Goal: Browse casually

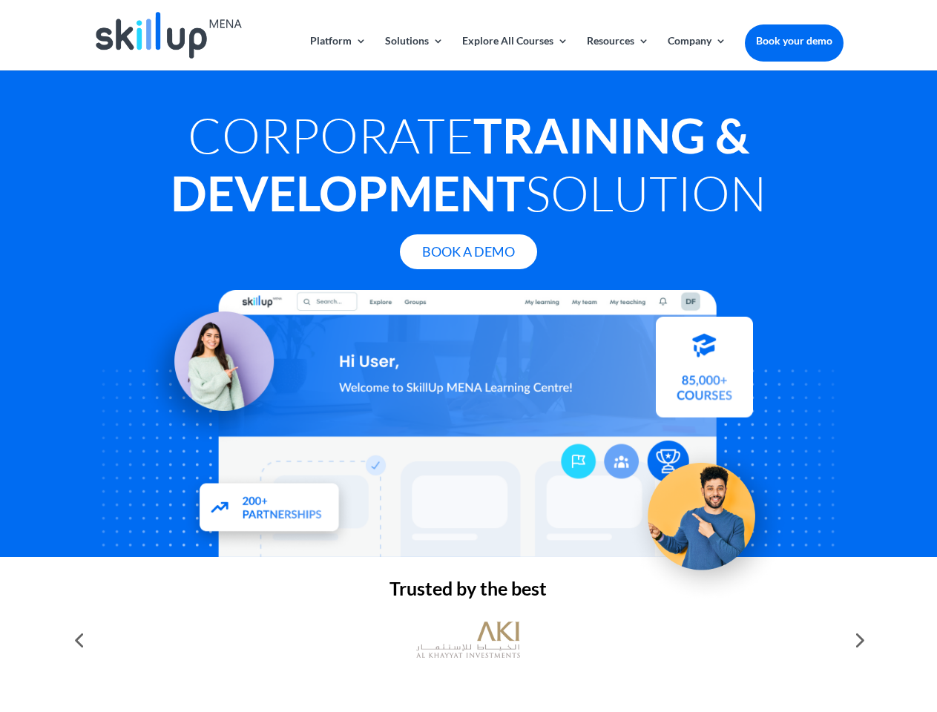
click at [468, 356] on div at bounding box center [467, 423] width 749 height 267
click at [413, 53] on link "Solutions" at bounding box center [414, 53] width 59 height 35
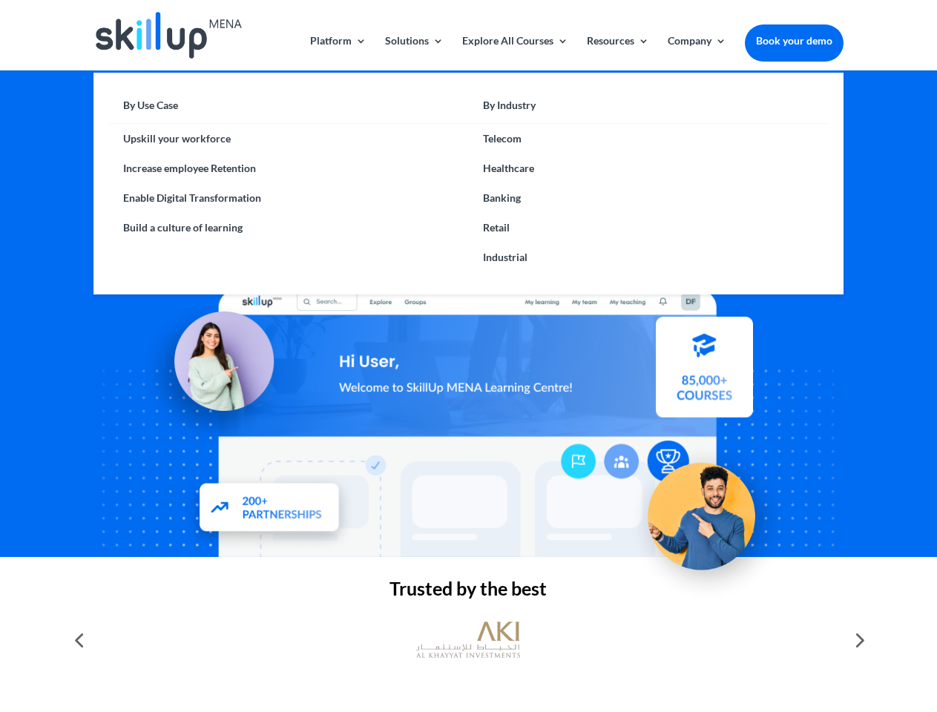
click at [514, 53] on link "Explore All Courses" at bounding box center [515, 53] width 106 height 35
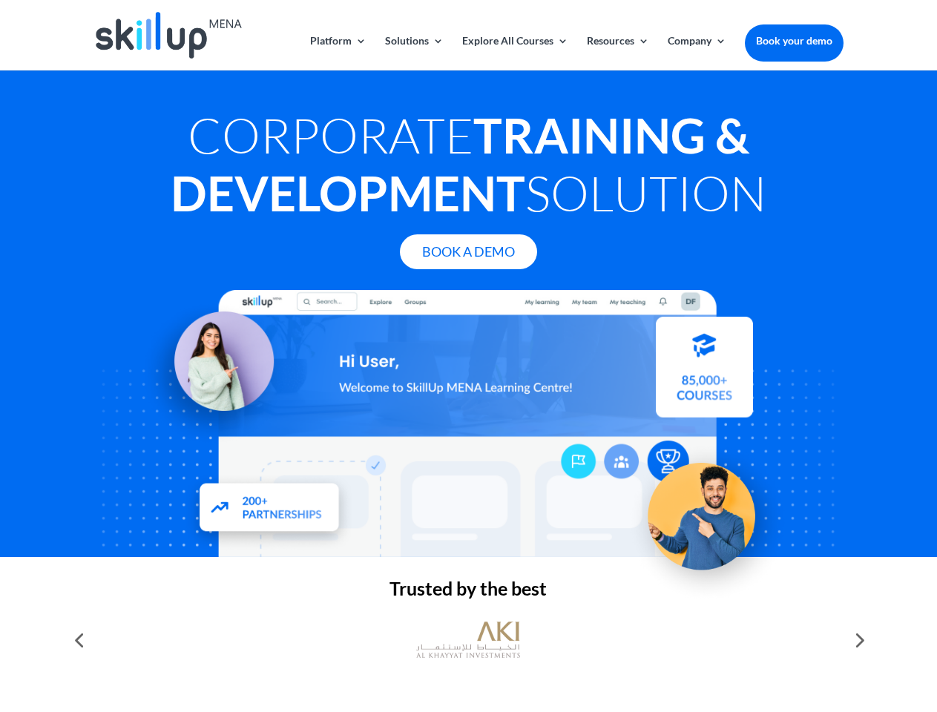
click at [617, 53] on link "Resources" at bounding box center [618, 53] width 62 height 35
click at [697, 53] on link "Company" at bounding box center [697, 53] width 59 height 35
click at [468, 640] on img at bounding box center [468, 640] width 104 height 52
